Goal: Task Accomplishment & Management: Use online tool/utility

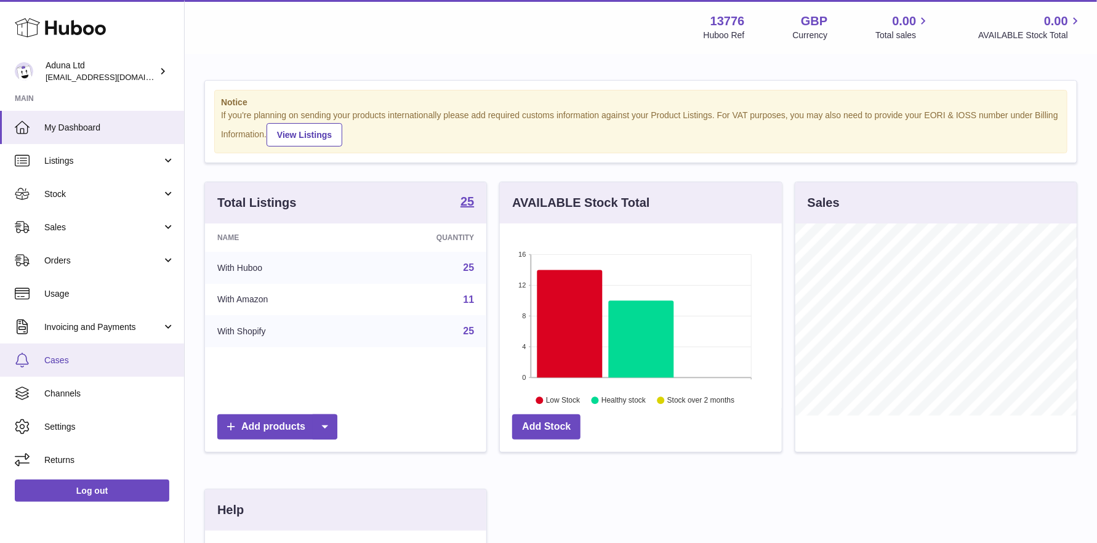
scroll to position [192, 282]
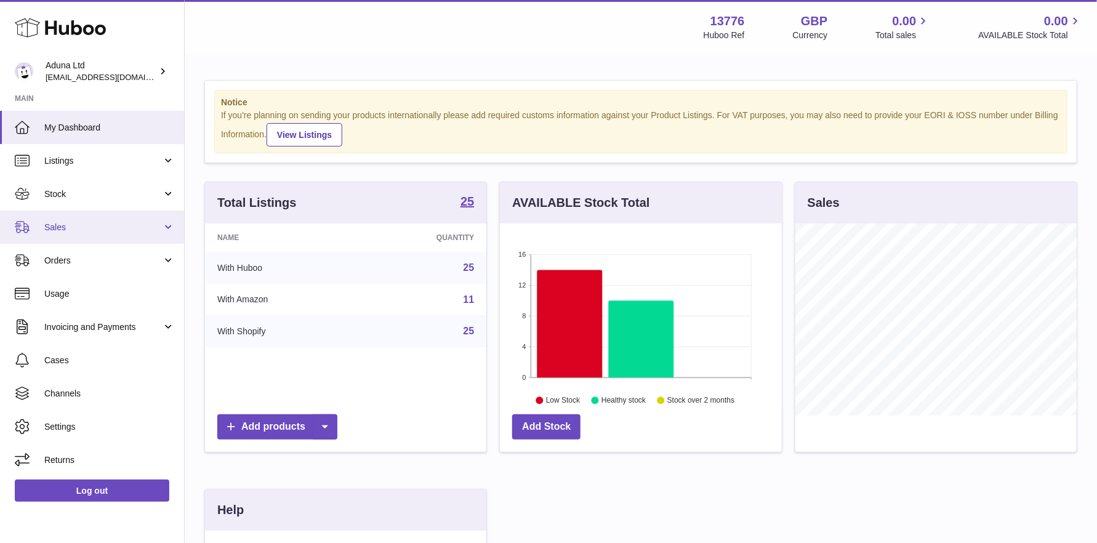
click at [64, 222] on span "Sales" at bounding box center [103, 228] width 118 height 12
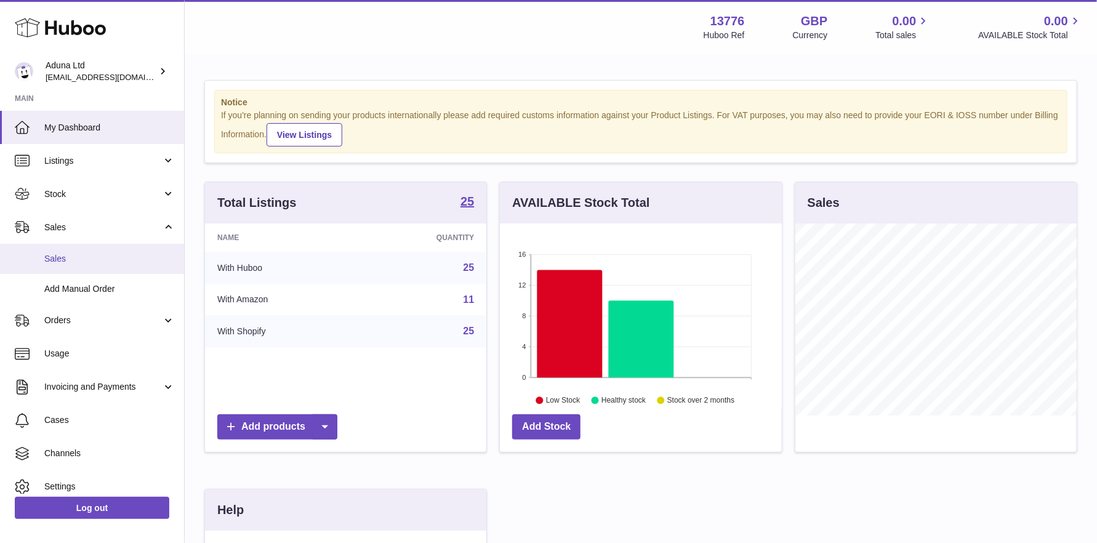
click at [91, 264] on span "Sales" at bounding box center [109, 259] width 131 height 12
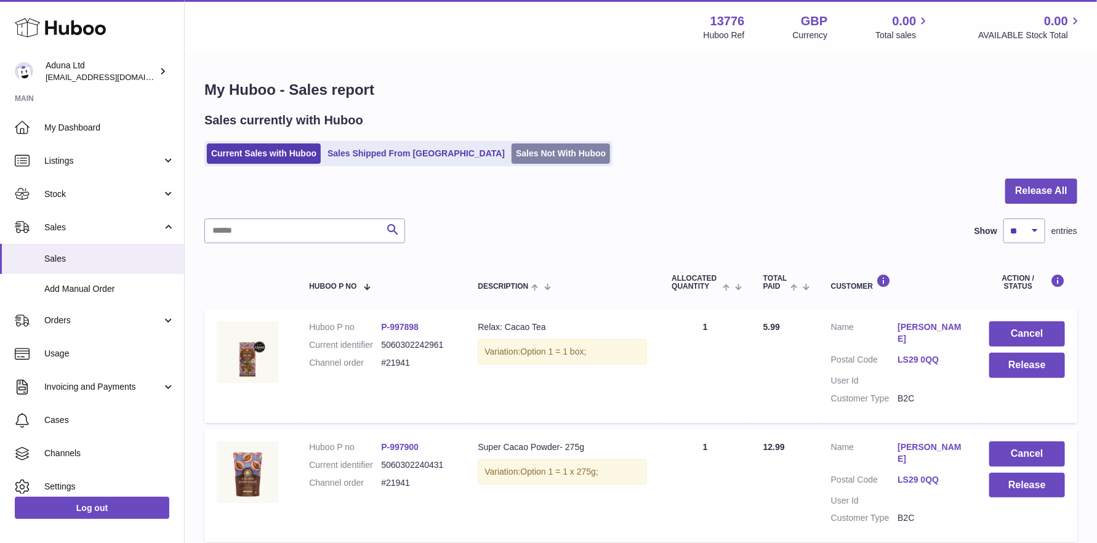
click at [512, 152] on link "Sales Not With Huboo" at bounding box center [561, 153] width 99 height 20
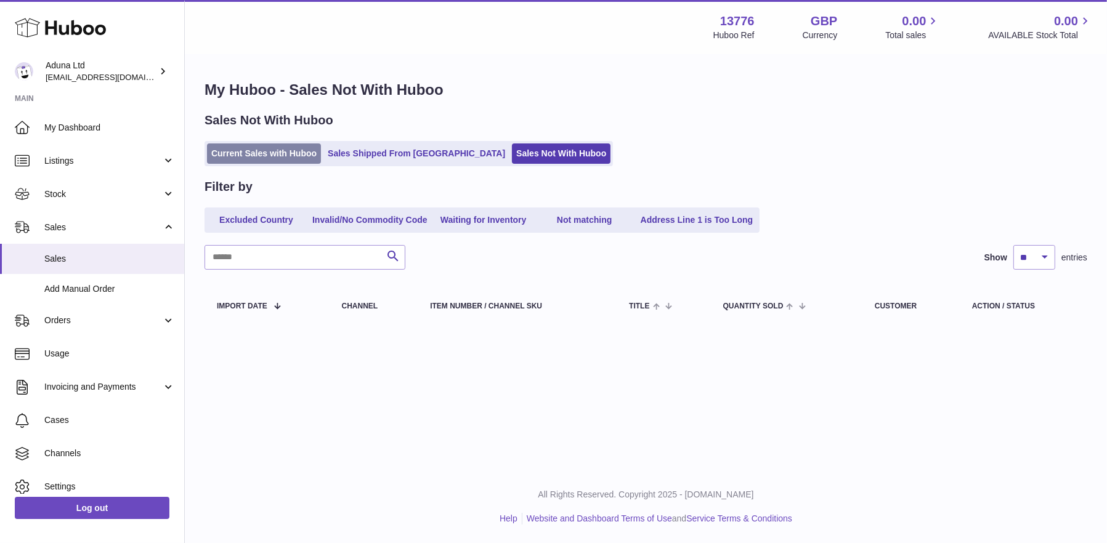
click at [227, 151] on link "Current Sales with Huboo" at bounding box center [264, 153] width 114 height 20
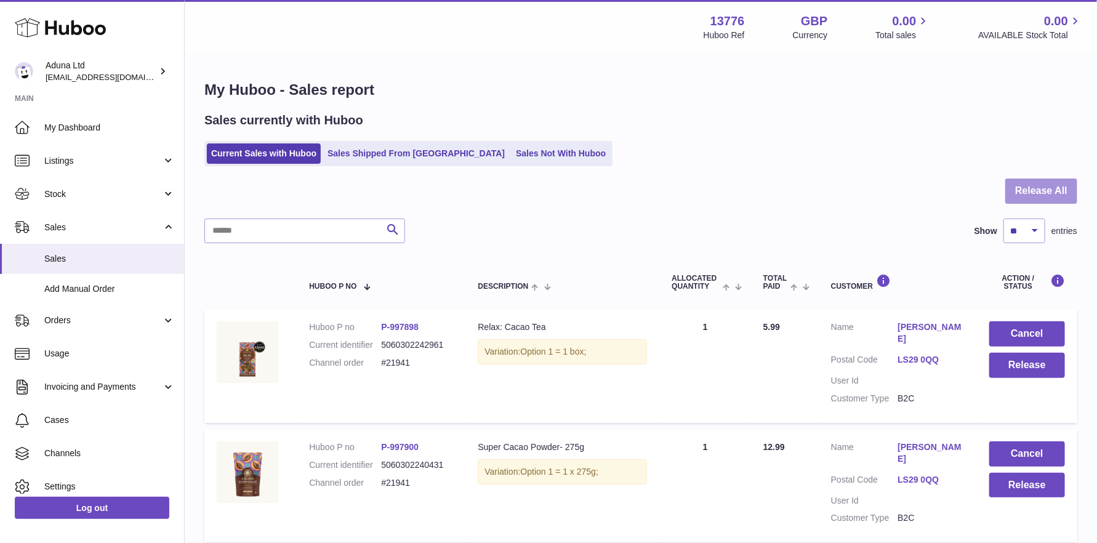
click at [1043, 193] on button "Release All" at bounding box center [1042, 191] width 72 height 25
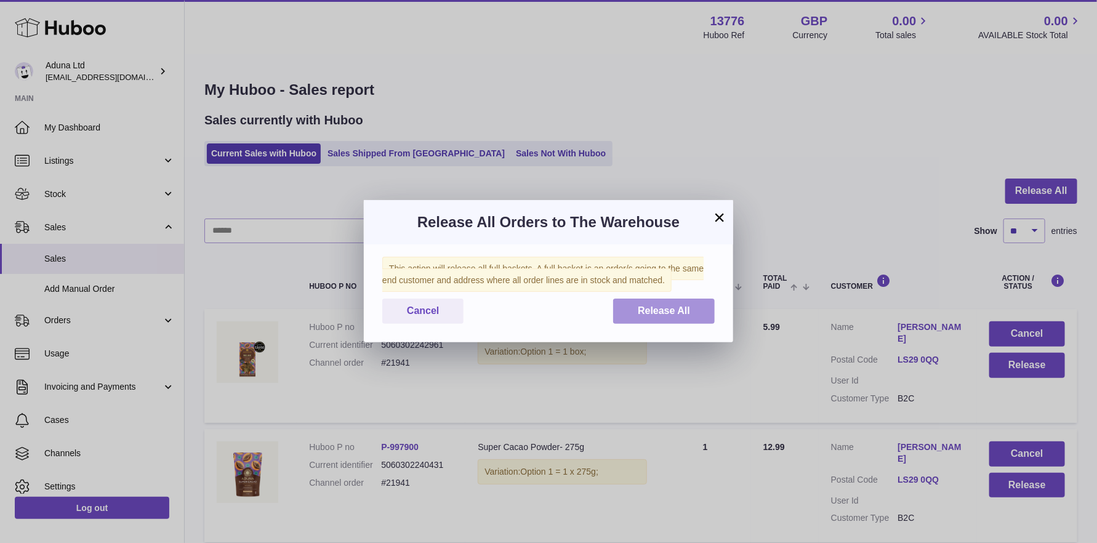
click at [629, 315] on button "Release All" at bounding box center [664, 311] width 102 height 25
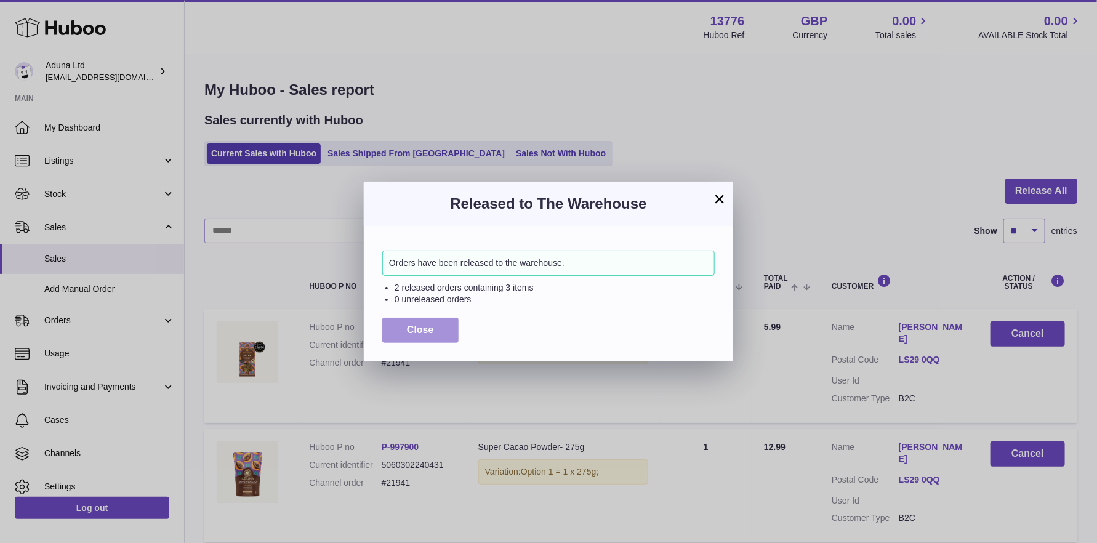
click at [419, 332] on span "Close" at bounding box center [420, 330] width 27 height 10
